Goal: Transaction & Acquisition: Book appointment/travel/reservation

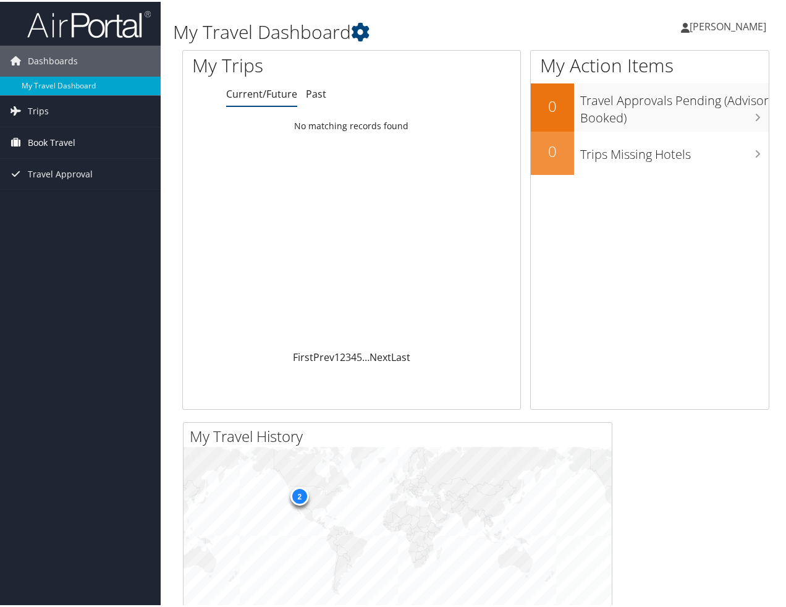
click at [33, 142] on span "Book Travel" at bounding box center [52, 141] width 48 height 31
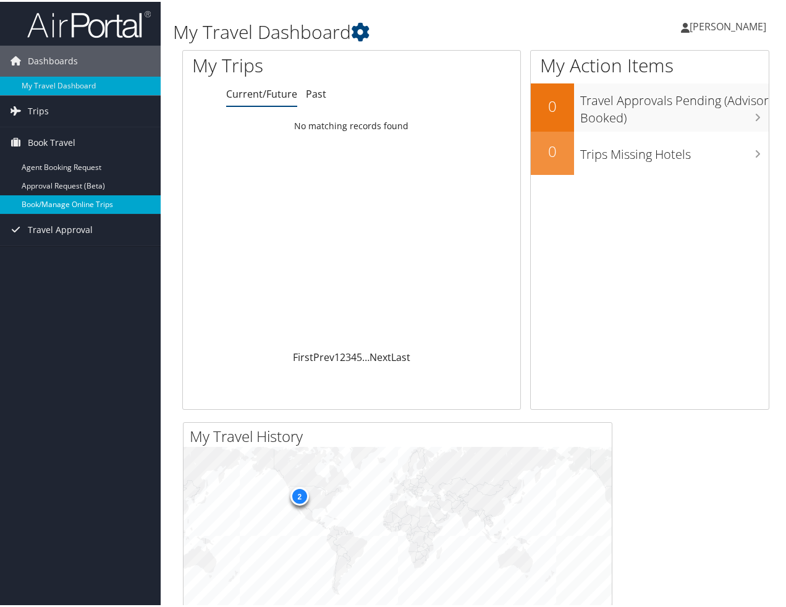
click at [77, 196] on link "Book/Manage Online Trips" at bounding box center [80, 203] width 161 height 19
